Goal: Task Accomplishment & Management: Use online tool/utility

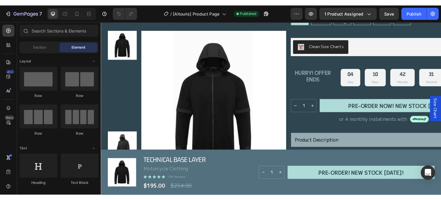
scroll to position [173, 0]
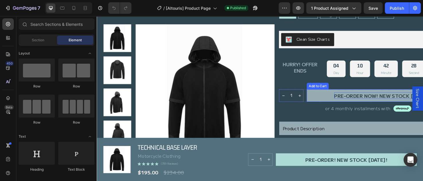
click at [399, 98] on div "PRE-ORDER NOW! New Stock [DATE]!" at bounding box center [397, 100] width 101 height 7
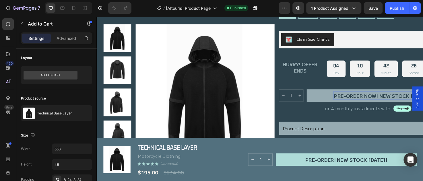
click at [396, 99] on p "PRE-ORDER NOW! New Stock [DATE]!" at bounding box center [397, 100] width 101 height 7
drag, startPoint x: 396, startPoint y: 99, endPoint x: 418, endPoint y: 100, distance: 21.8
click at [418, 100] on p "PRE-ORDER NOW! New Stock [DATE]!" at bounding box center [397, 100] width 101 height 7
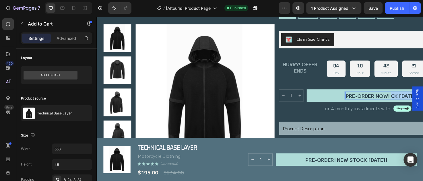
drag, startPoint x: 406, startPoint y: 99, endPoint x: 435, endPoint y: 100, distance: 29.0
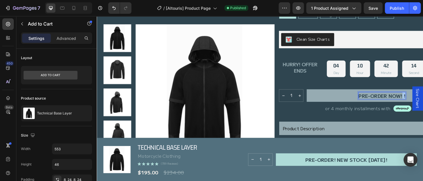
drag, startPoint x: 419, startPoint y: 101, endPoint x: 423, endPoint y: 101, distance: 3.4
click at [423, 101] on button "PRE-ORDER NOW! !" at bounding box center [397, 100] width 159 height 13
click at [318, 94] on button "PRE-ORDER NOW!" at bounding box center [397, 100] width 159 height 13
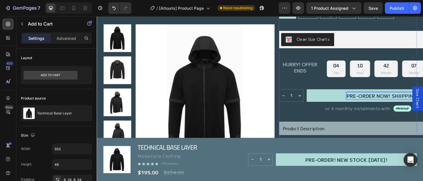
click at [318, 94] on button "PRE-ORDER NOW! SHiiPPING" at bounding box center [397, 100] width 159 height 13
click at [318, 94] on button "PRE-ORDER NOW! SHiiPPING from" at bounding box center [397, 100] width 159 height 13
click at [318, 94] on button "PRE-ORDER NOW! SHiiPPING from OCT" at bounding box center [397, 100] width 159 height 13
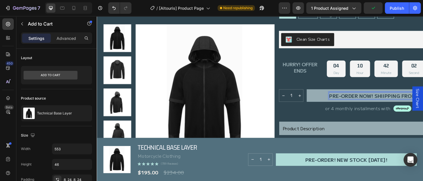
click at [399, 100] on p "PRE-ORDER NOW! SHiiPPING from [DATE]" at bounding box center [397, 100] width 111 height 7
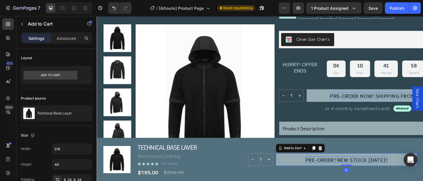
click at [374, 167] on div "PRE-ORDER! New stock [DATE]!" at bounding box center [360, 167] width 86 height 7
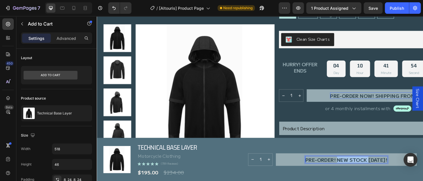
drag, startPoint x: 346, startPoint y: 169, endPoint x: 378, endPoint y: 167, distance: 32.0
click at [378, 167] on p "PRE-ORDER! New stock [DATE]!" at bounding box center [360, 167] width 86 height 7
click at [286, 161] on button "PRE-ORDER! SHipping [DATE]!" at bounding box center [360, 167] width 149 height 13
click at [286, 161] on button "PRE-ORDER! SHippingOct 12!" at bounding box center [360, 167] width 149 height 13
drag, startPoint x: 417, startPoint y: 100, endPoint x: 436, endPoint y: 103, distance: 19.3
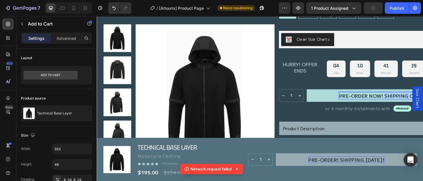
drag, startPoint x: 400, startPoint y: 99, endPoint x: 438, endPoint y: 100, distance: 37.3
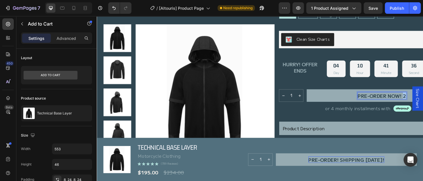
drag, startPoint x: 420, startPoint y: 98, endPoint x: 424, endPoint y: 98, distance: 4.6
click at [423, 98] on button "PRE-ORDER NOW! 2" at bounding box center [397, 100] width 159 height 13
click at [318, 94] on button "PRE-ORDER NOW! SHIPPING" at bounding box center [397, 100] width 159 height 13
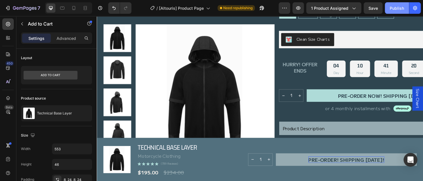
click at [395, 9] on div "Publish" at bounding box center [397, 8] width 14 height 6
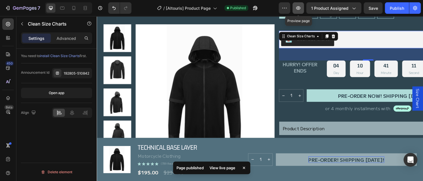
click at [300, 7] on icon "button" at bounding box center [298, 7] width 4 height 3
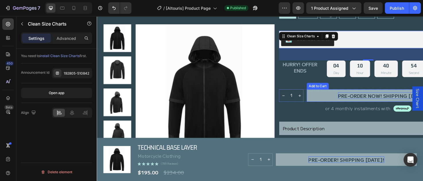
click at [411, 100] on p "PRE-ORDER NOW! SHIPPING [DATE]" at bounding box center [397, 100] width 93 height 7
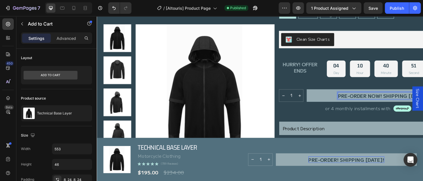
click at [416, 100] on p "PRE-ORDER NOW! SHIPPING [DATE]" at bounding box center [397, 100] width 93 height 7
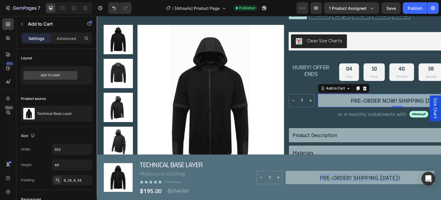
drag, startPoint x: 337, startPoint y: 99, endPoint x: 326, endPoint y: 100, distance: 11.8
click at [326, 100] on button "PRE-ORDER NOW! SHIPPING [DATE]" at bounding box center [397, 100] width 159 height 13
click at [412, 98] on p "PRE-ORDER NOW! SHIPPING [DATE]" at bounding box center [397, 100] width 93 height 7
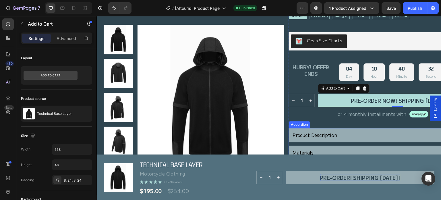
drag, startPoint x: 434, startPoint y: 115, endPoint x: 435, endPoint y: 135, distance: 20.1
drag, startPoint x: 432, startPoint y: 113, endPoint x: 433, endPoint y: 140, distance: 27.9
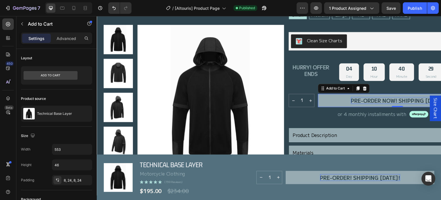
click at [422, 100] on p "PRE-ORDER NOW! SHIPPING [DATE]" at bounding box center [397, 100] width 93 height 7
click at [318, 94] on button "PRE-ORDER NOW! SHIPPING" at bounding box center [397, 100] width 159 height 13
click at [318, 94] on button "PRE-ORDER NOW! SHIPPING OCT" at bounding box center [397, 100] width 159 height 13
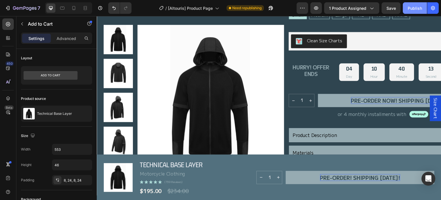
click at [415, 9] on div "Publish" at bounding box center [415, 8] width 14 height 6
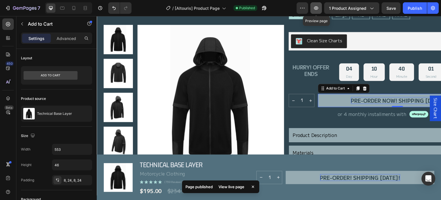
click at [319, 6] on icon "button" at bounding box center [316, 8] width 6 height 6
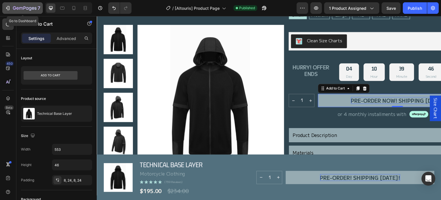
click at [22, 8] on icon "button" at bounding box center [20, 8] width 3 height 3
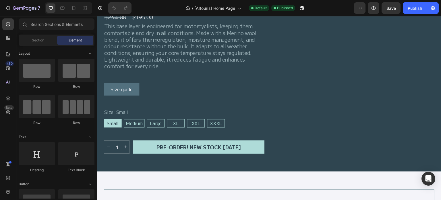
scroll to position [361, 0]
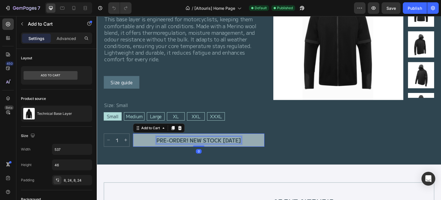
click at [196, 139] on div "PRE-ORDER! New stock [DATE]" at bounding box center [198, 139] width 85 height 7
drag, startPoint x: 189, startPoint y: 140, endPoint x: 220, endPoint y: 142, distance: 31.4
click at [220, 142] on p "PRE-ORDER! New stock Oct 12" at bounding box center [198, 139] width 85 height 7
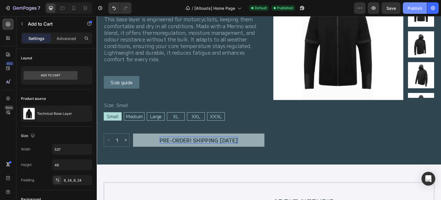
click at [414, 7] on div "Publish" at bounding box center [415, 8] width 14 height 6
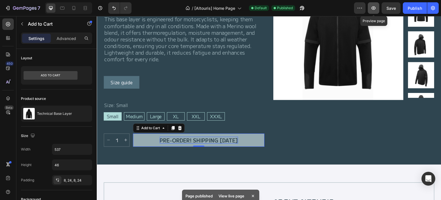
click at [376, 7] on icon "button" at bounding box center [374, 8] width 6 height 6
